Goal: Transaction & Acquisition: Book appointment/travel/reservation

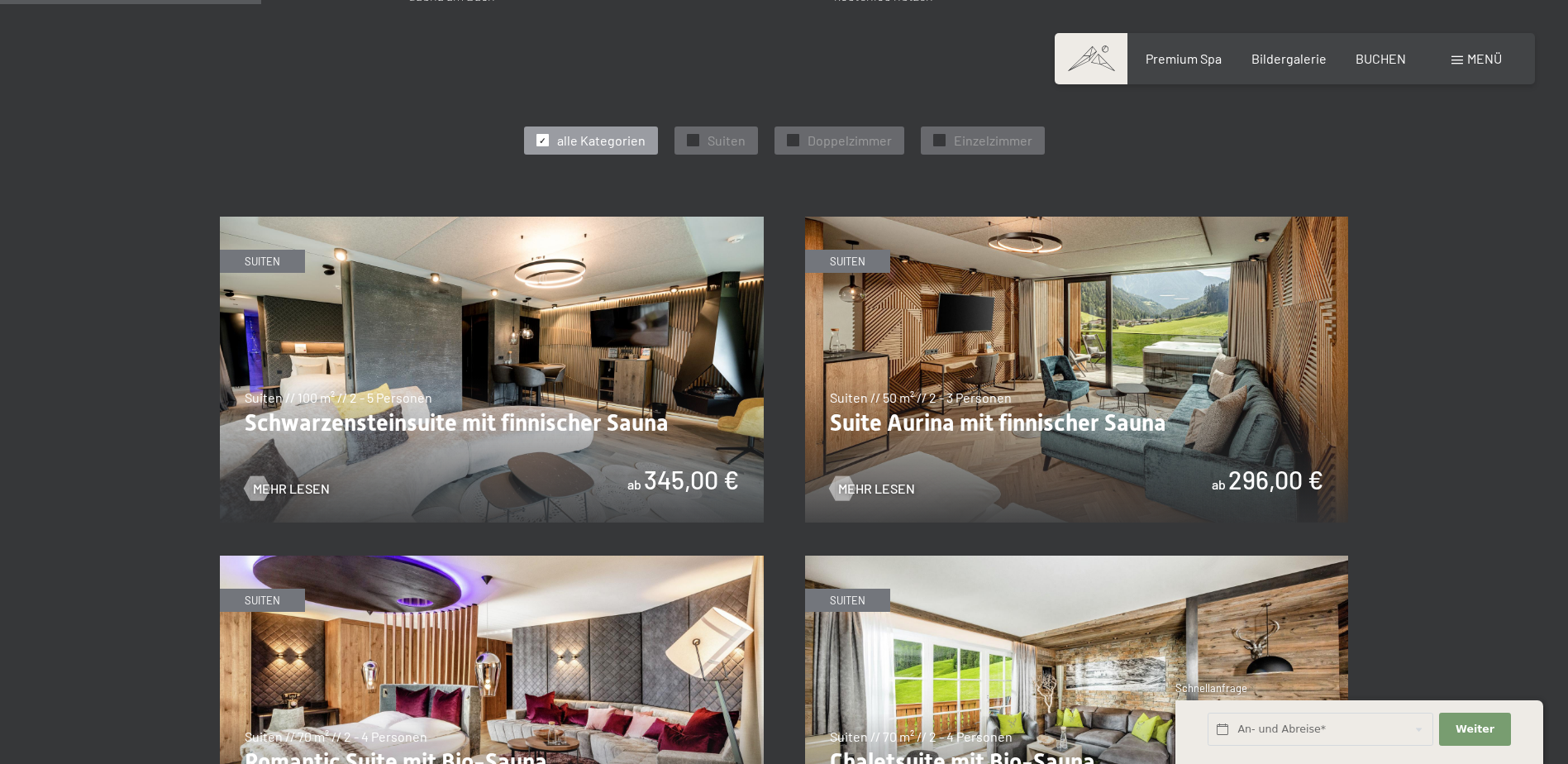
scroll to position [883, 0]
click at [724, 140] on span "Suiten" at bounding box center [726, 140] width 38 height 18
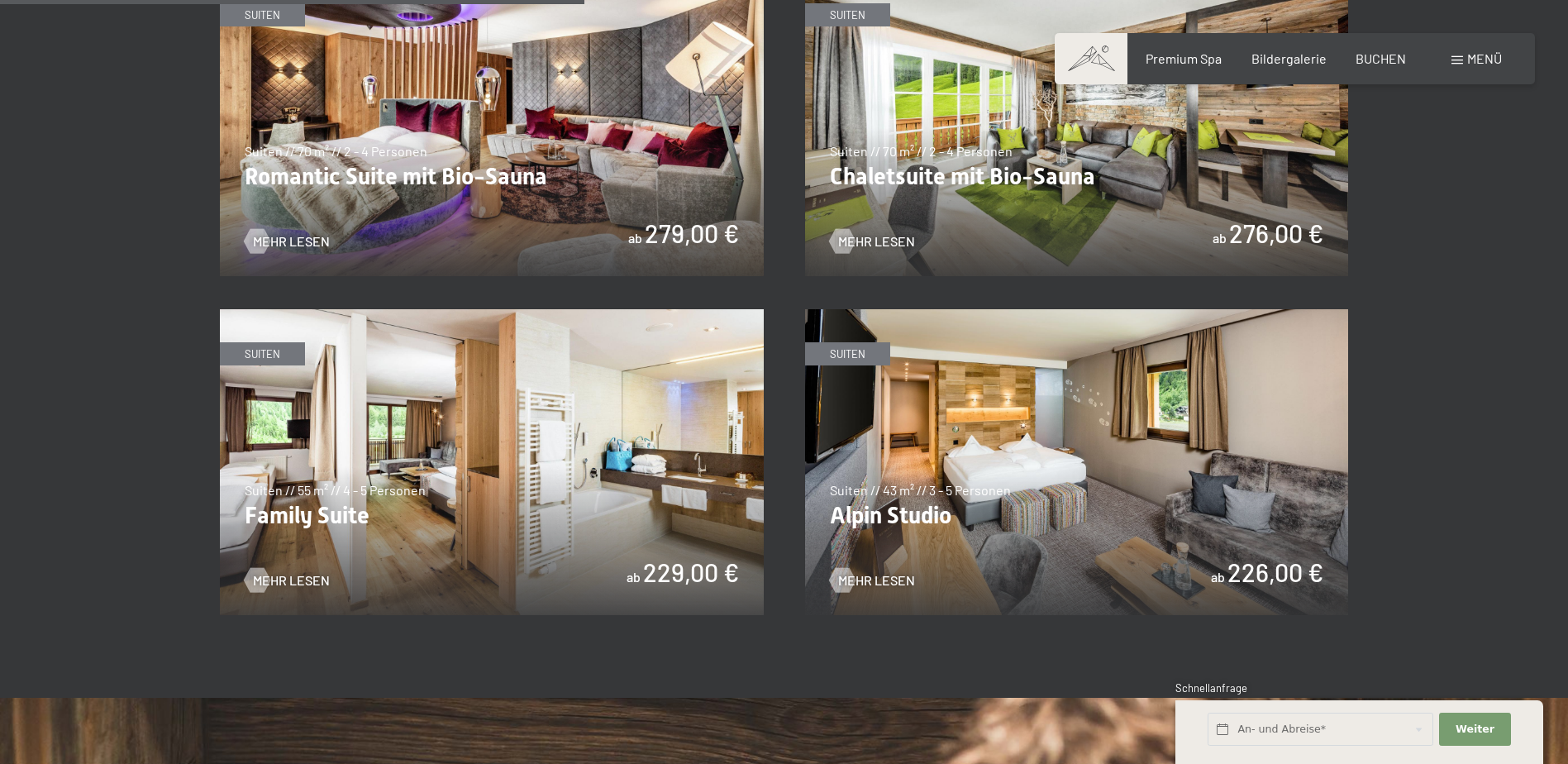
scroll to position [1468, 0]
click at [350, 478] on img at bounding box center [492, 461] width 544 height 306
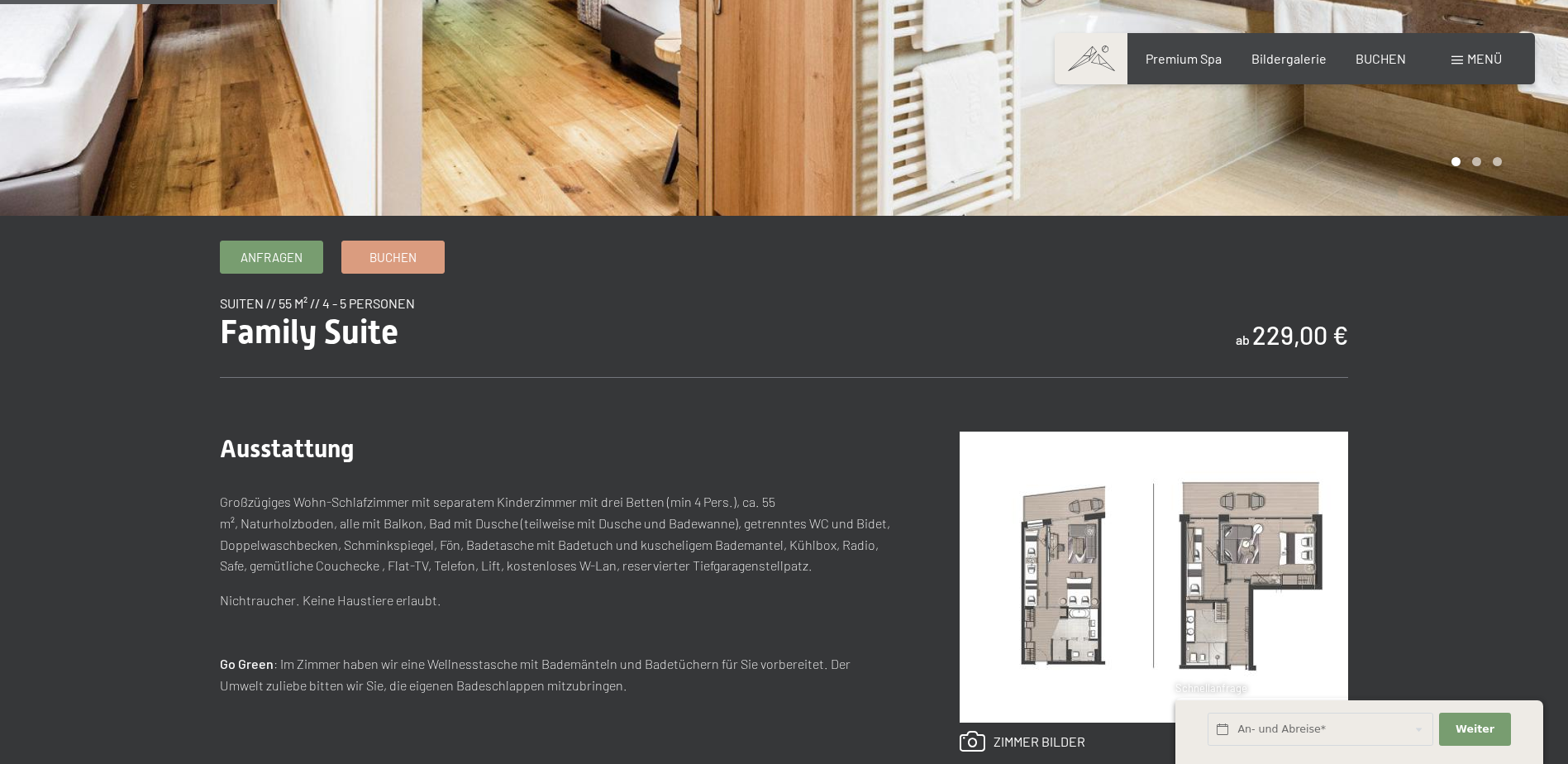
scroll to position [372, 0]
